Goal: Navigation & Orientation: Find specific page/section

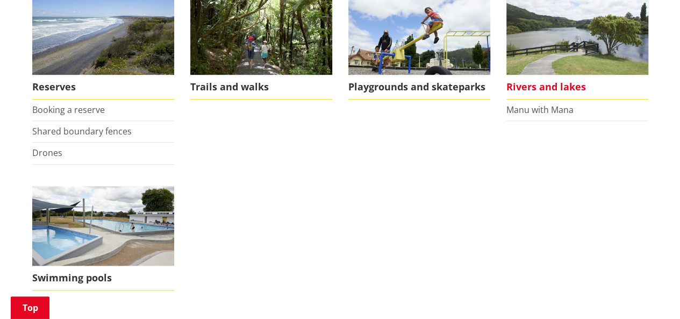
scroll to position [322, 0]
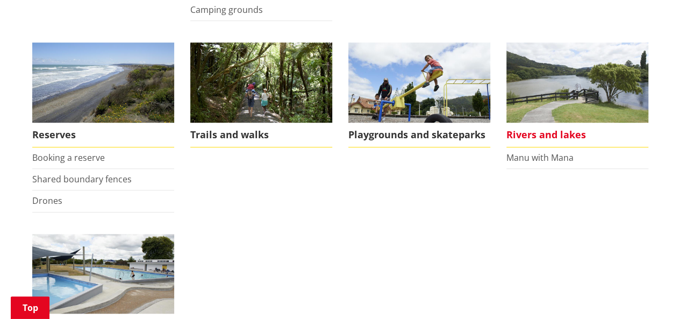
click at [550, 100] on img at bounding box center [577, 82] width 142 height 80
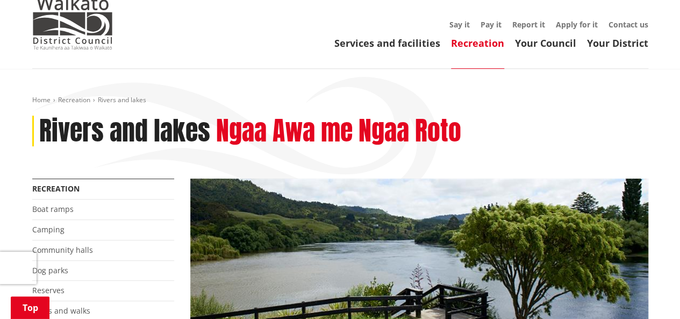
scroll to position [161, 0]
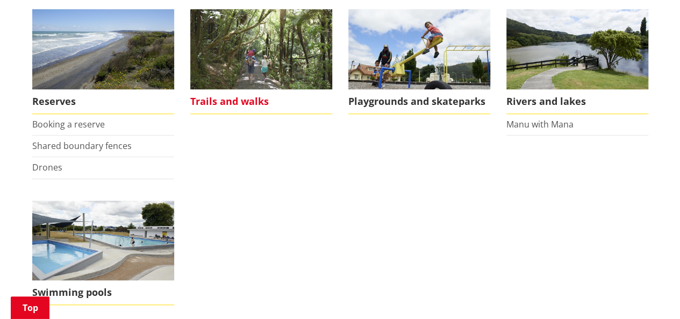
scroll to position [430, 0]
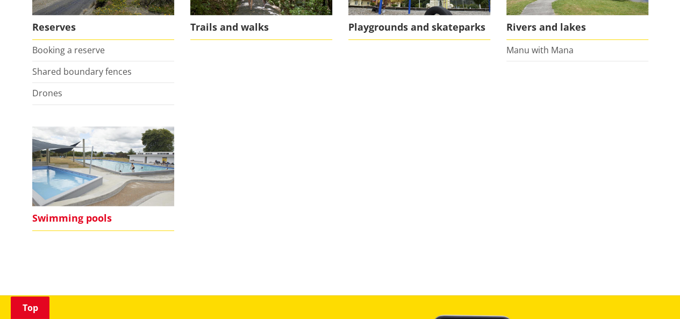
click at [73, 171] on img at bounding box center [103, 166] width 142 height 80
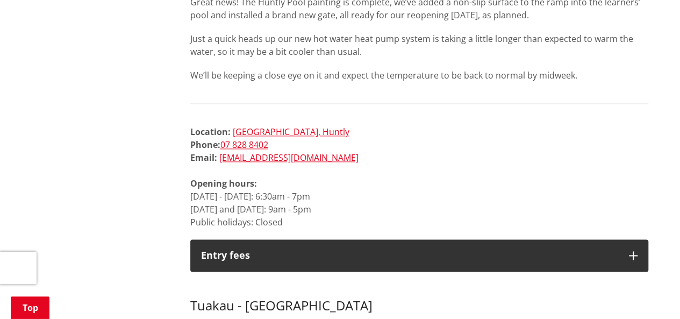
scroll to position [645, 0]
